Goal: Task Accomplishment & Management: Use online tool/utility

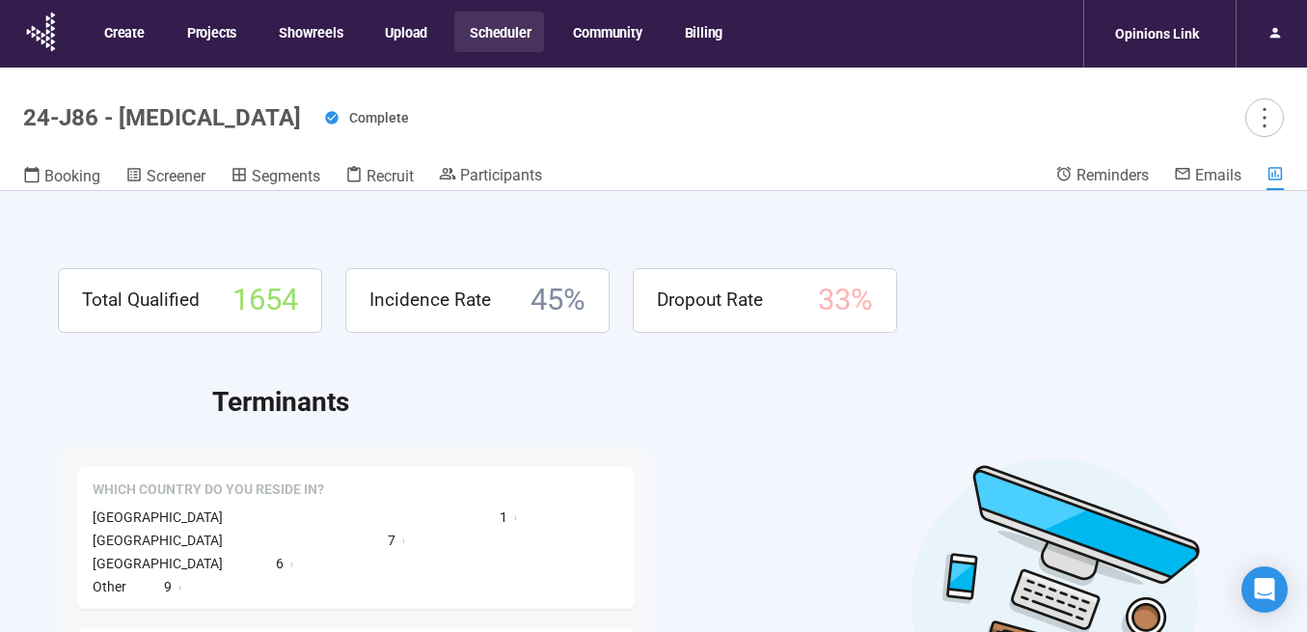
click at [501, 35] on button "Scheduler" at bounding box center [499, 32] width 90 height 41
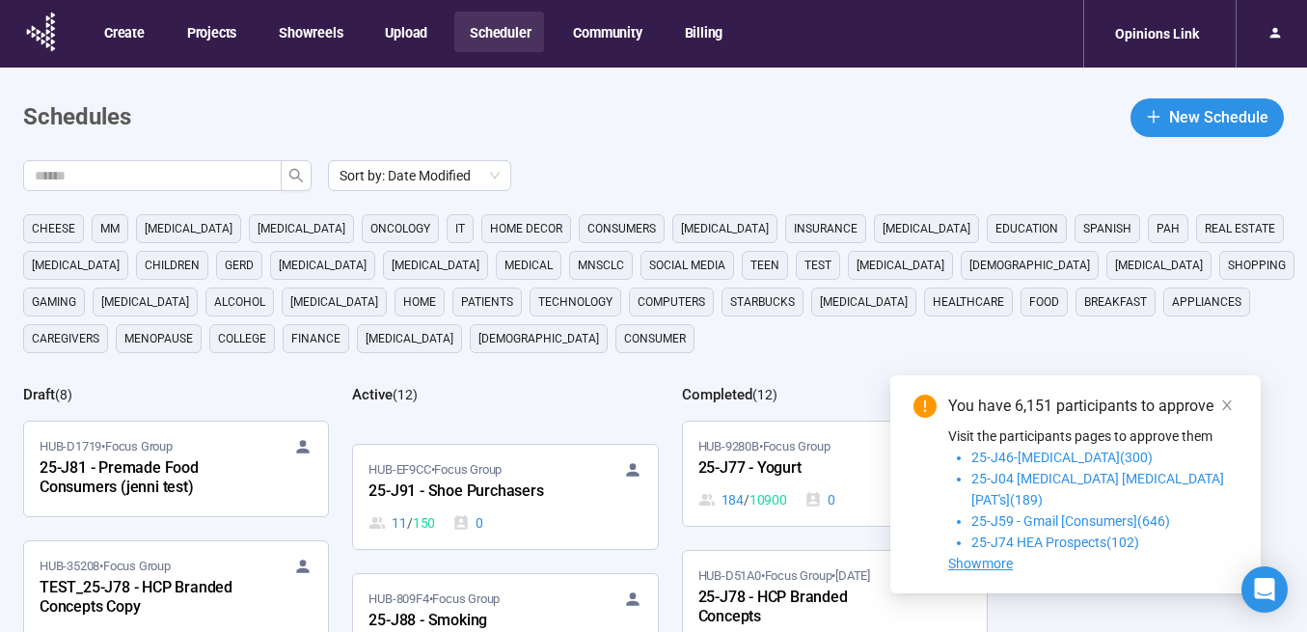
scroll to position [287, 0]
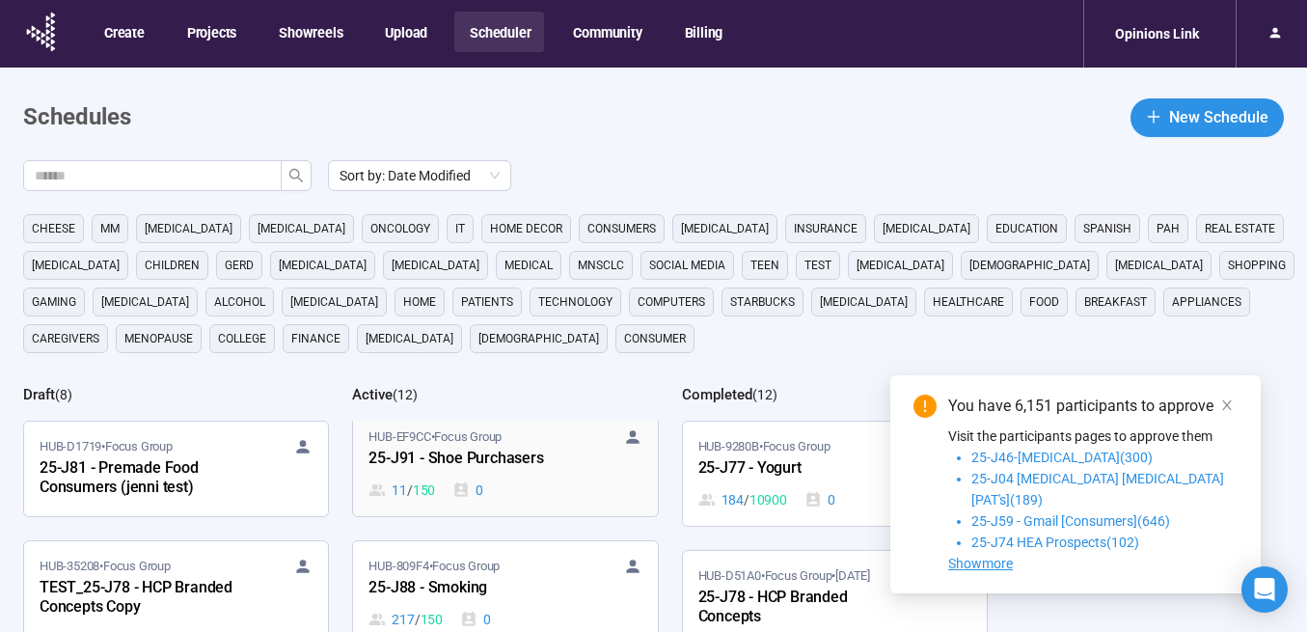
click at [487, 462] on div "25-J91 - Shoe Purchasers" at bounding box center [474, 459] width 212 height 25
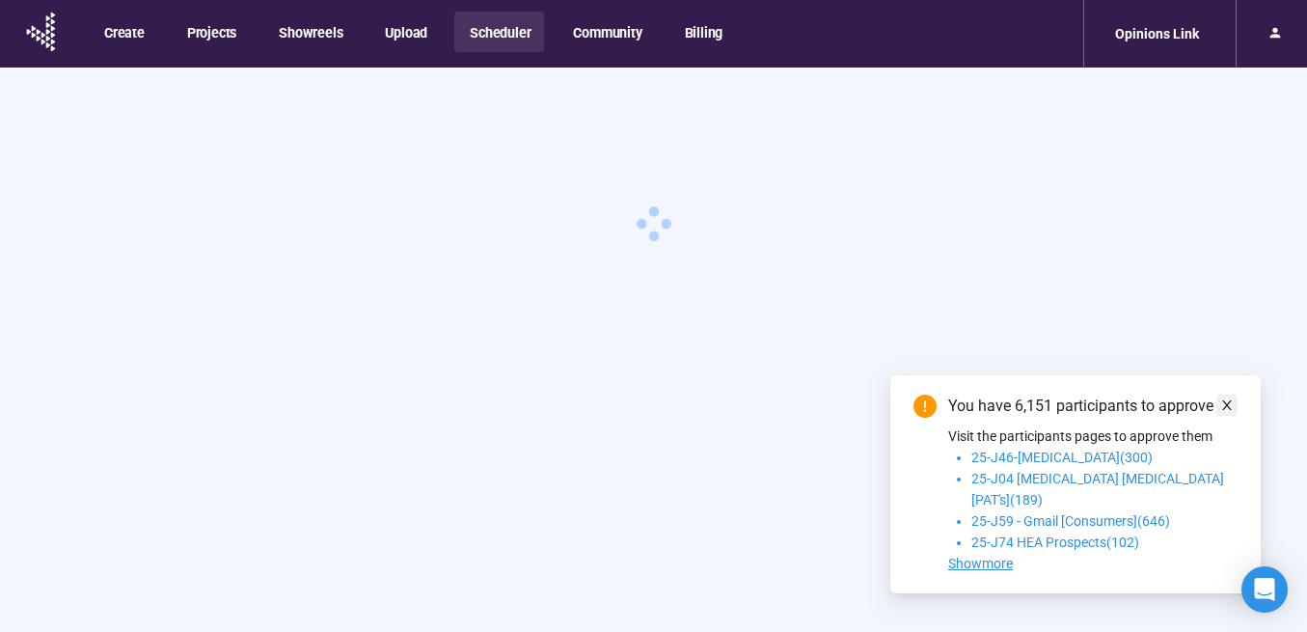
click at [1232, 412] on icon "close" at bounding box center [1227, 405] width 14 height 14
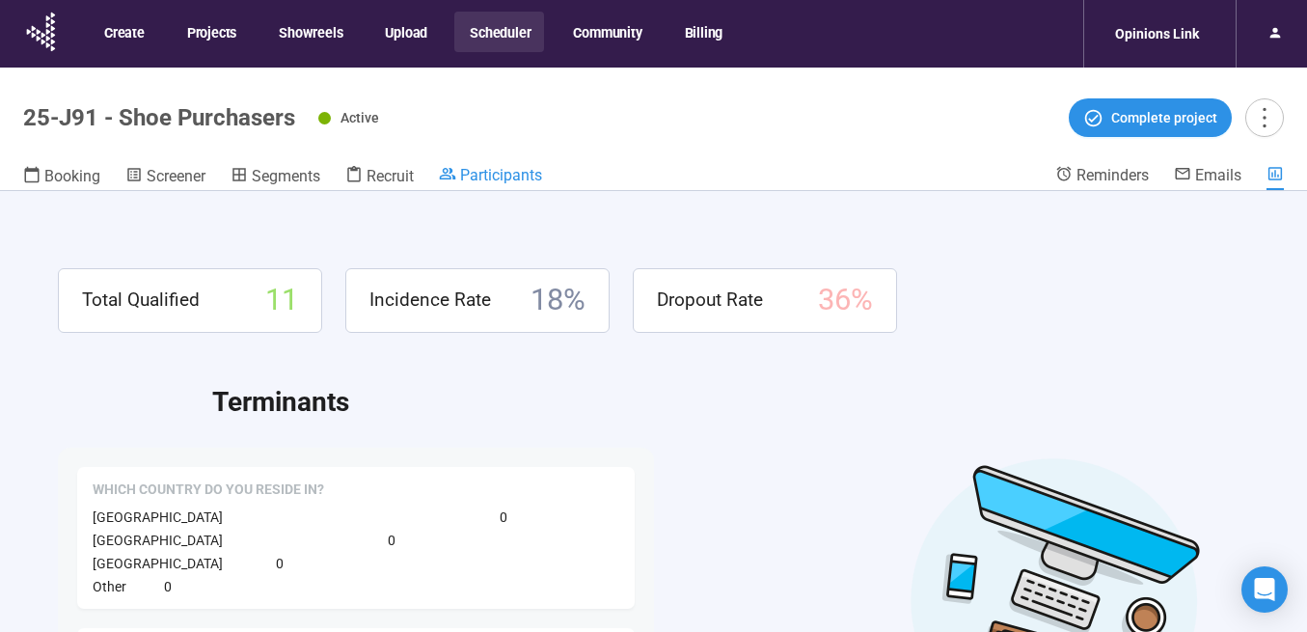
click at [497, 176] on span "Participants" at bounding box center [501, 175] width 82 height 18
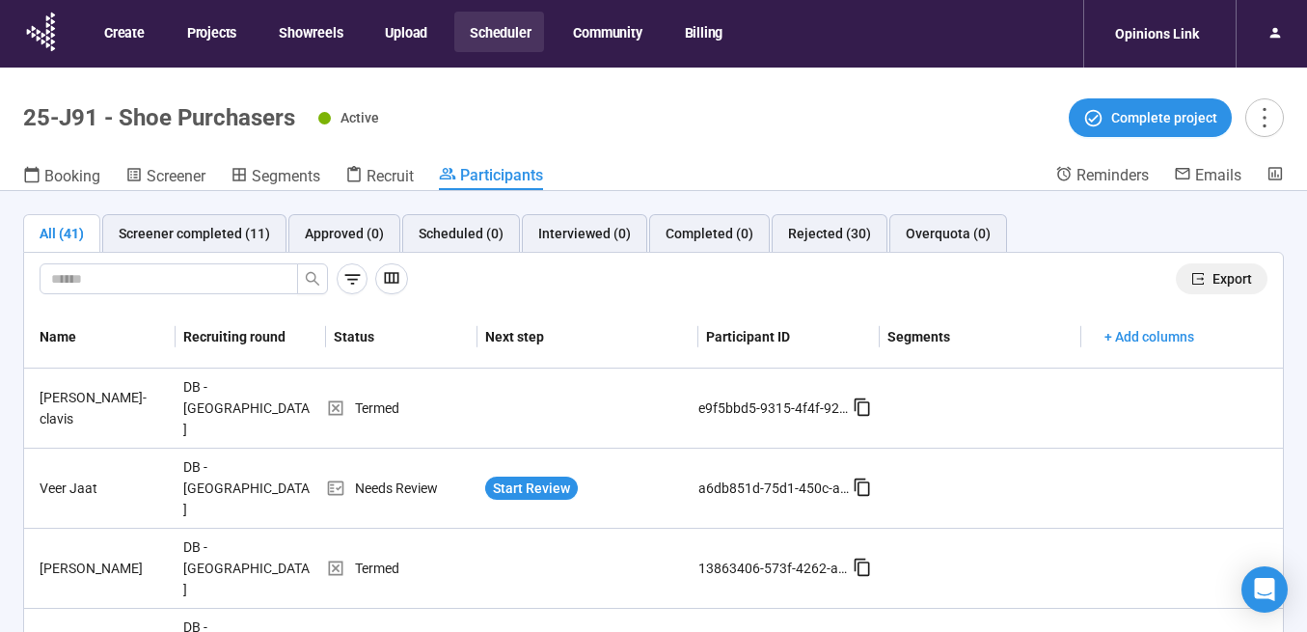
click at [1222, 277] on span "Export" at bounding box center [1232, 278] width 40 height 21
